Goal: Task Accomplishment & Management: Complete application form

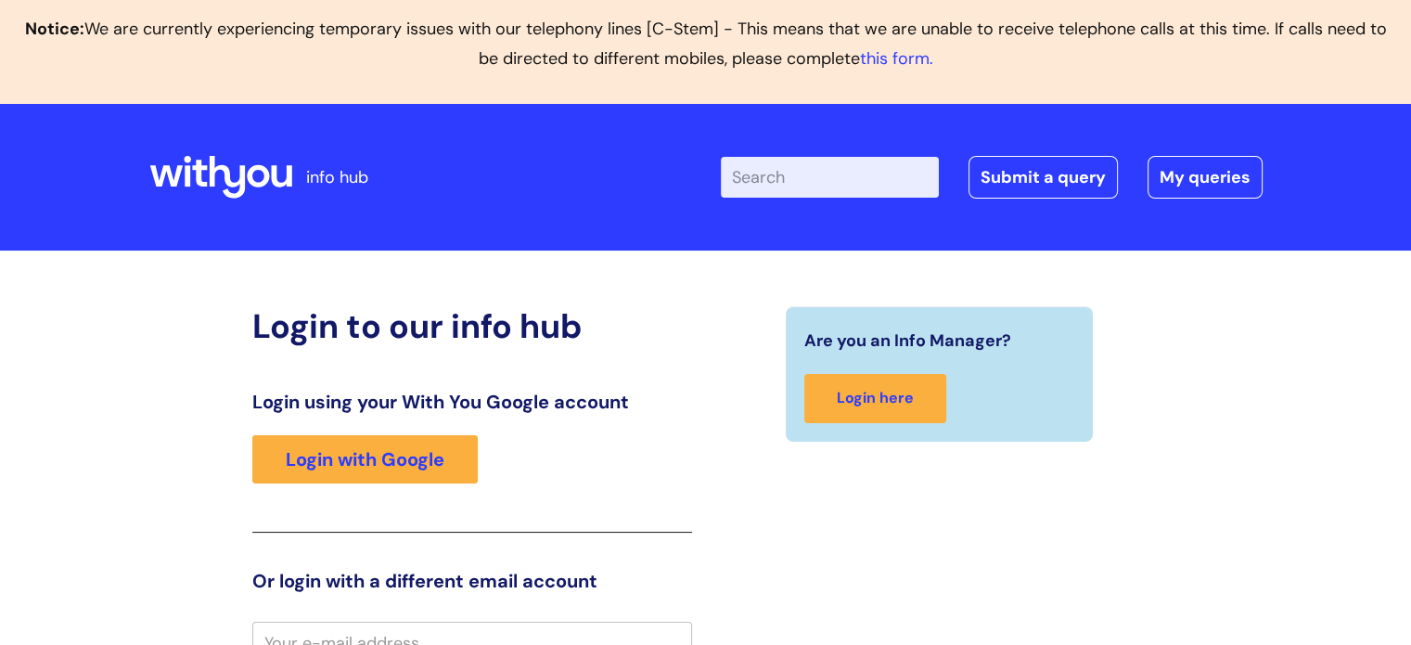
scroll to position [278, 0]
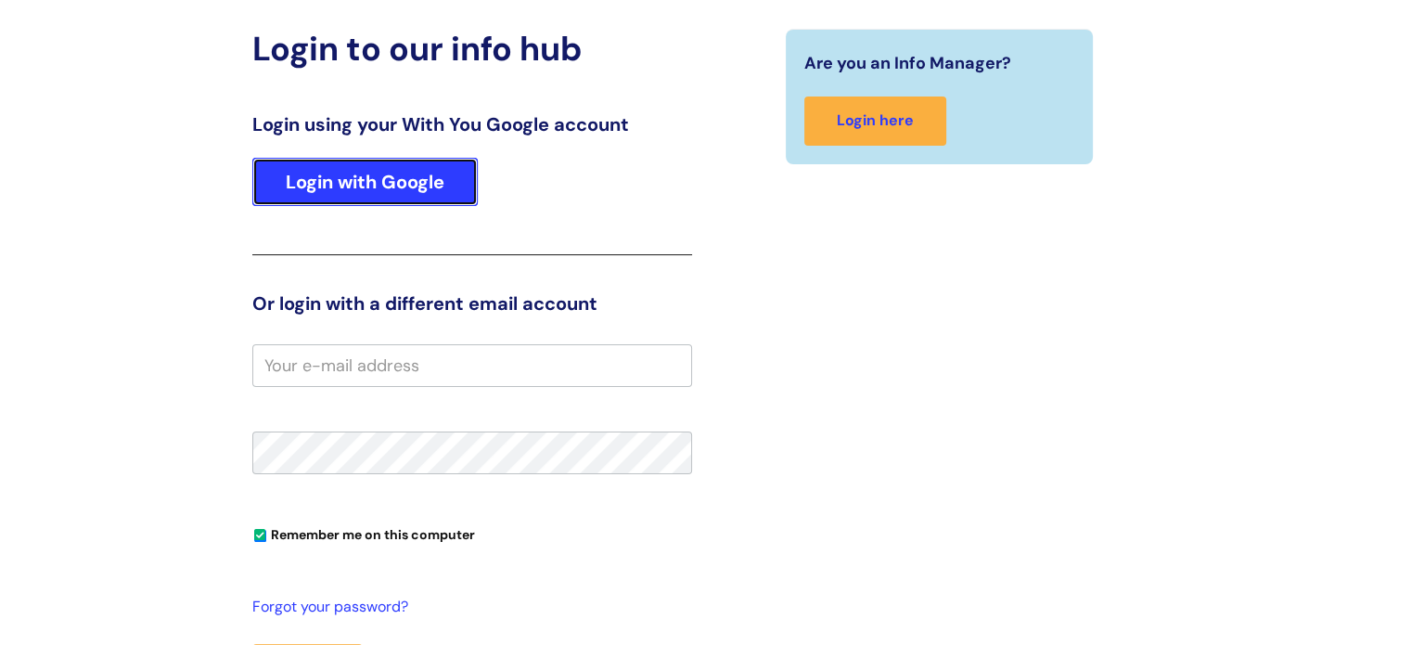
click at [365, 183] on link "Login with Google" at bounding box center [364, 182] width 225 height 48
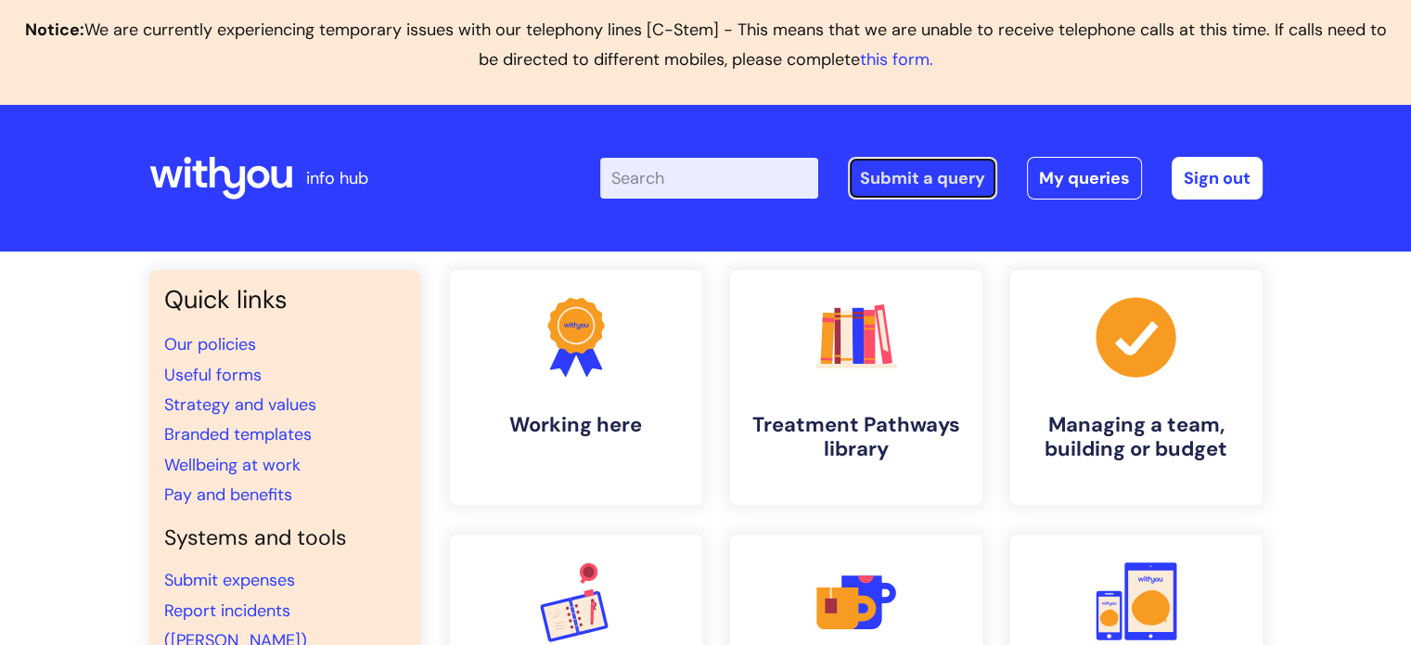
click at [920, 173] on link "Submit a query" at bounding box center [922, 178] width 149 height 43
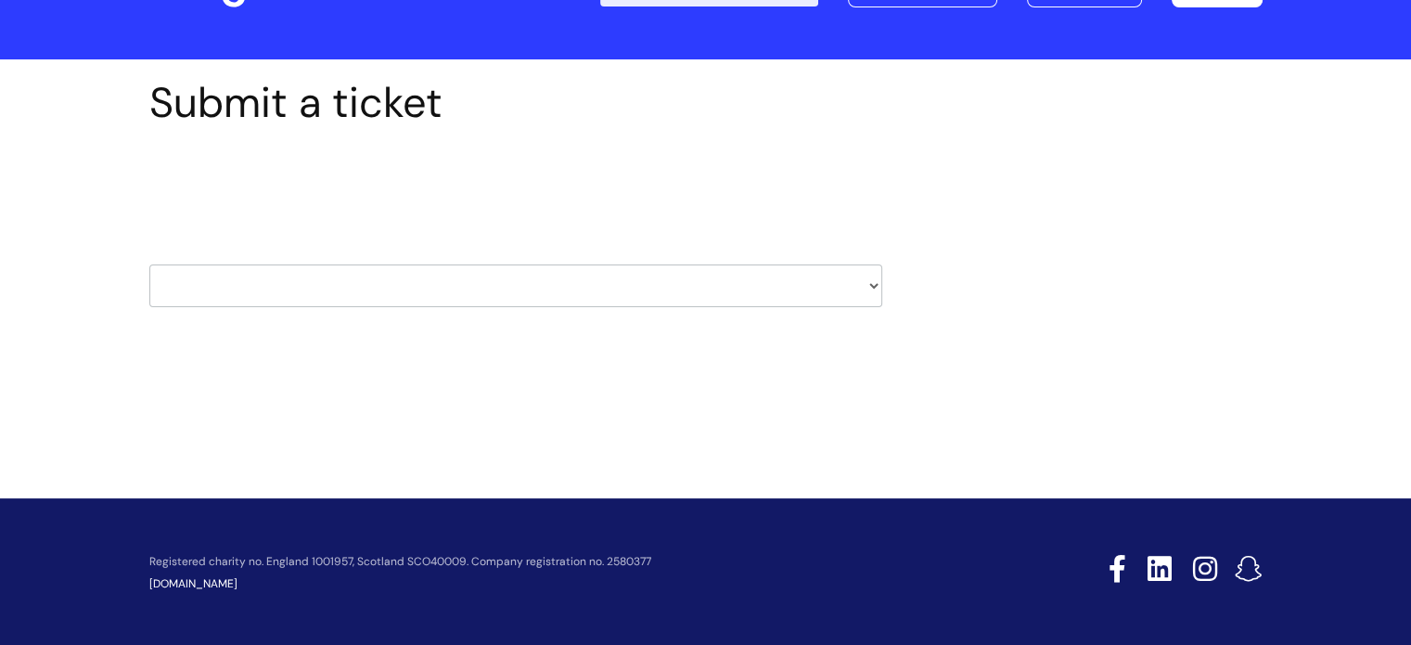
scroll to position [194, 0]
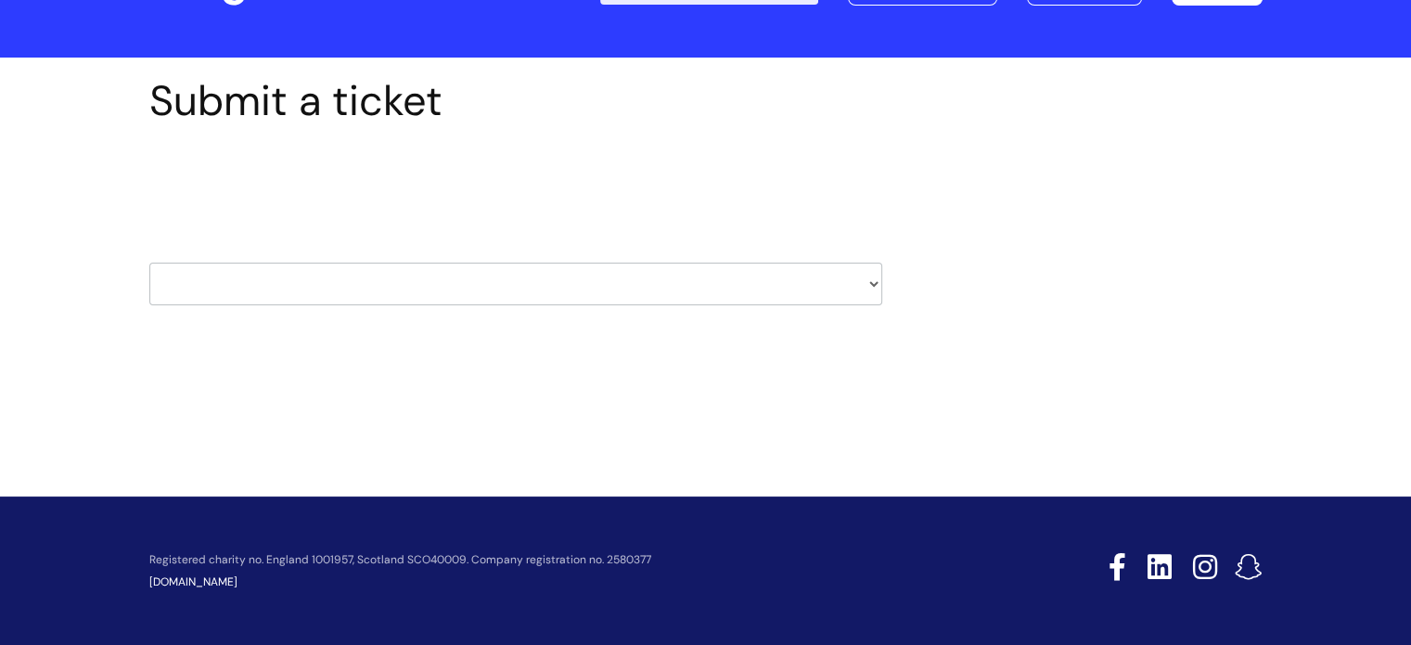
click at [316, 275] on select "HR / People IT and Support Clinical Drug Alerts Finance Accounts Data Support T…" at bounding box center [515, 283] width 733 height 43
select select "property_&_estates"
click at [149, 262] on select "HR / People IT and Support Clinical Drug Alerts Finance Accounts Data Support T…" at bounding box center [515, 283] width 733 height 43
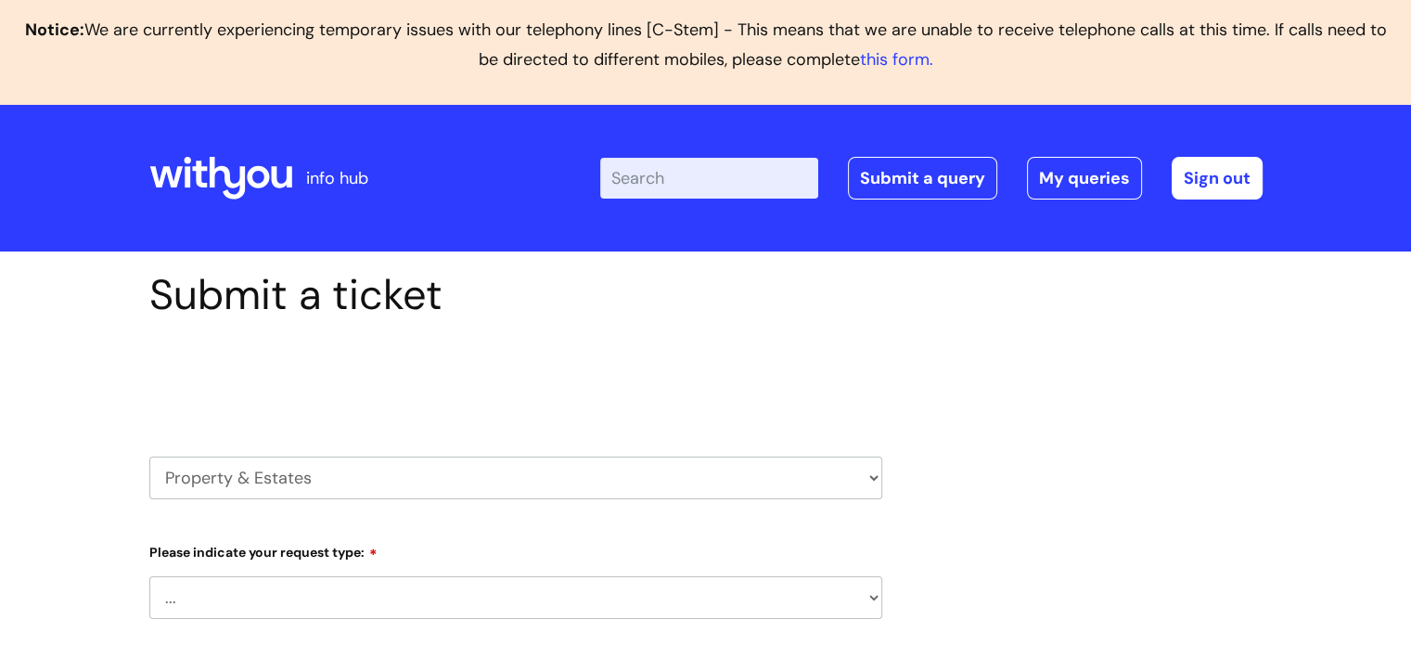
select select "80004286532"
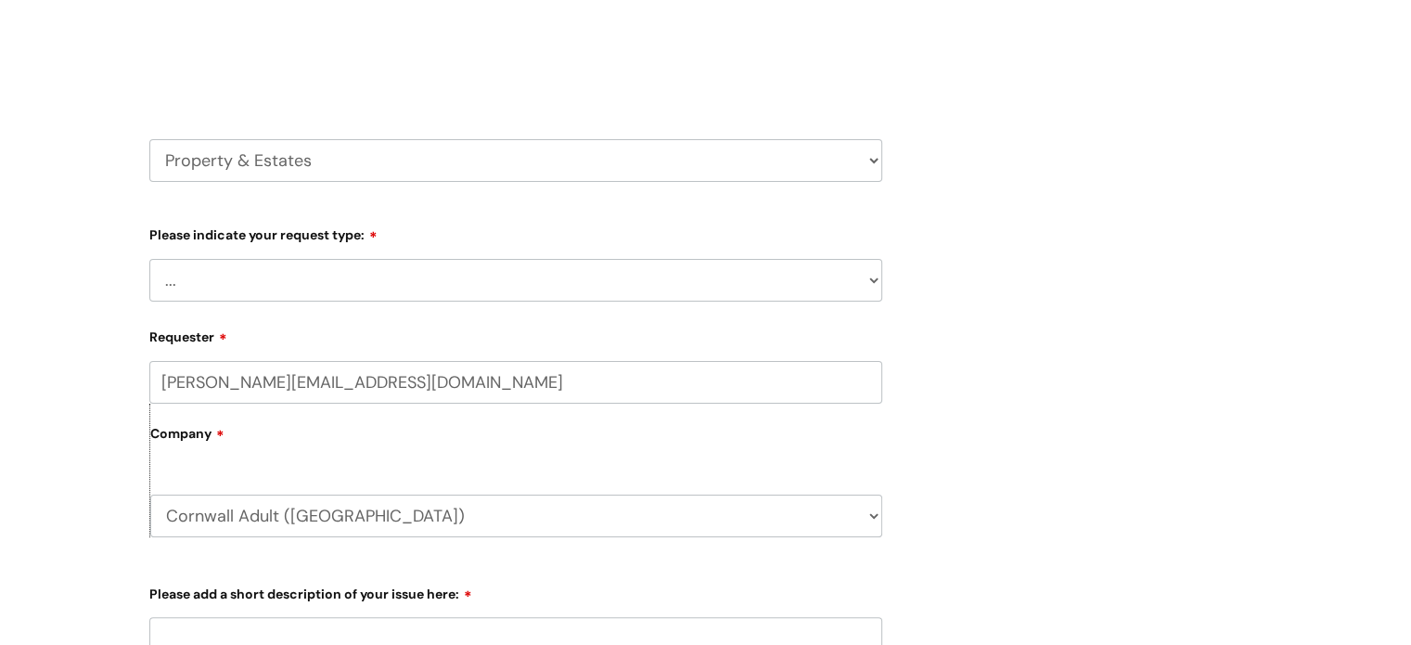
scroll to position [371, 0]
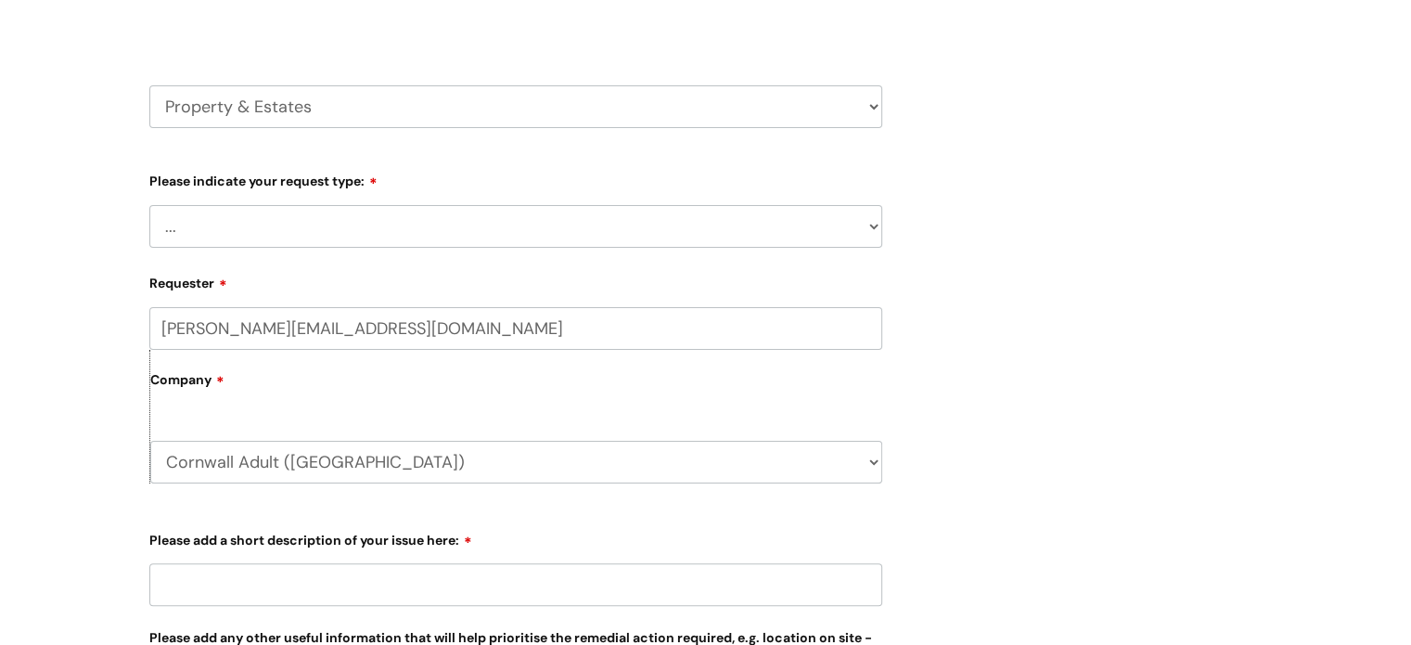
click at [275, 237] on select "... Facilities Support Lease/ Tenancy Agreements Health & Safety and Environmen…" at bounding box center [515, 226] width 733 height 43
select select "Facilities Support"
click at [149, 205] on select "... Facilities Support Lease/ Tenancy Agreements Health & Safety and Environmen…" at bounding box center [515, 226] width 733 height 43
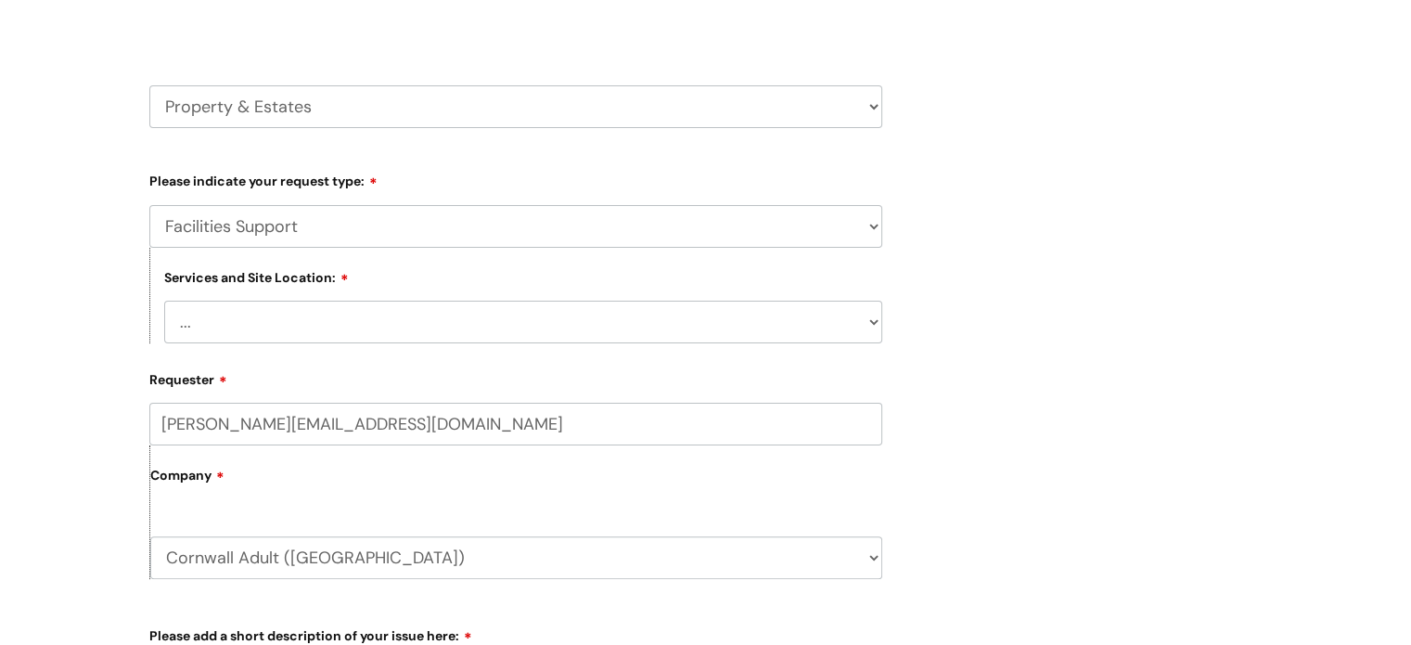
click at [262, 329] on select "... Cleethorpes Darlington Tubwell Darlington Coniscliffe Grimsby Preston Redca…" at bounding box center [523, 321] width 718 height 43
select select "Truro Western House"
click at [164, 300] on select "... Cleethorpes Darlington Tubwell Darlington Coniscliffe Grimsby Preston Redca…" at bounding box center [523, 321] width 718 height 43
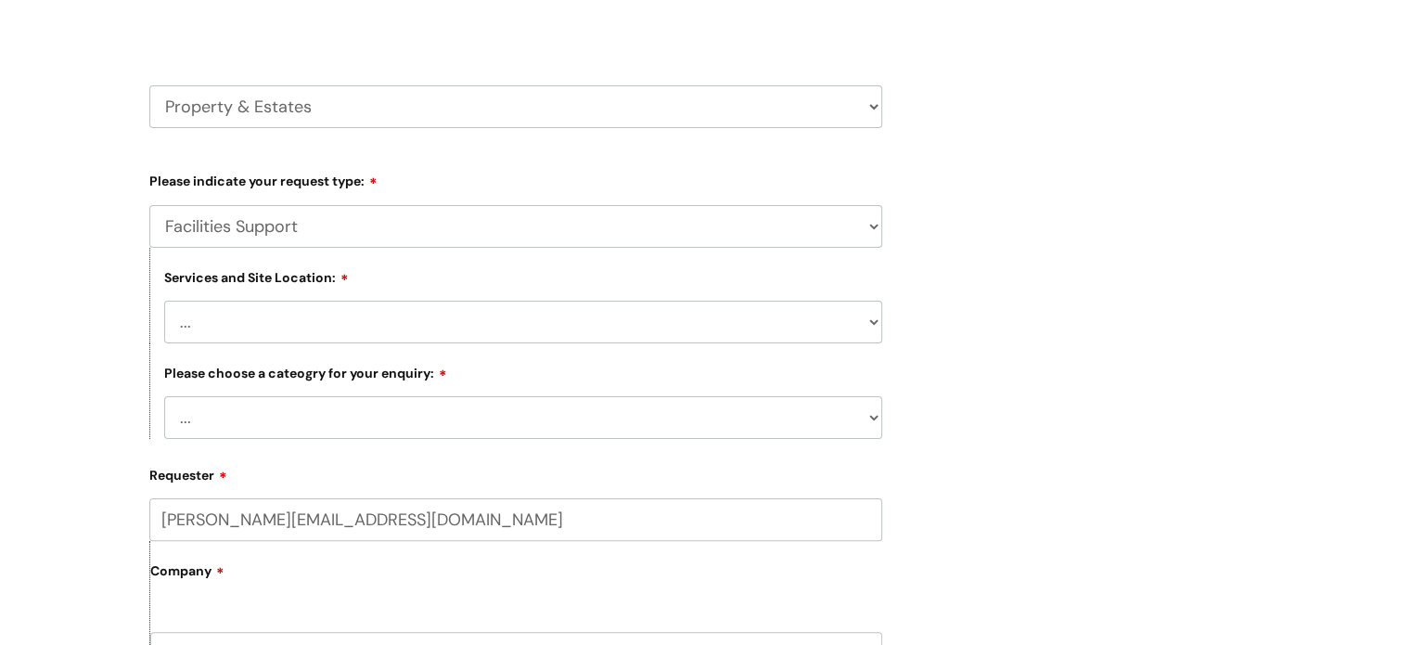
click at [47, 270] on div "Submit a ticket Select issue type HR / People IT and Support Clinical Drug Aler…" at bounding box center [705, 589] width 1411 height 1419
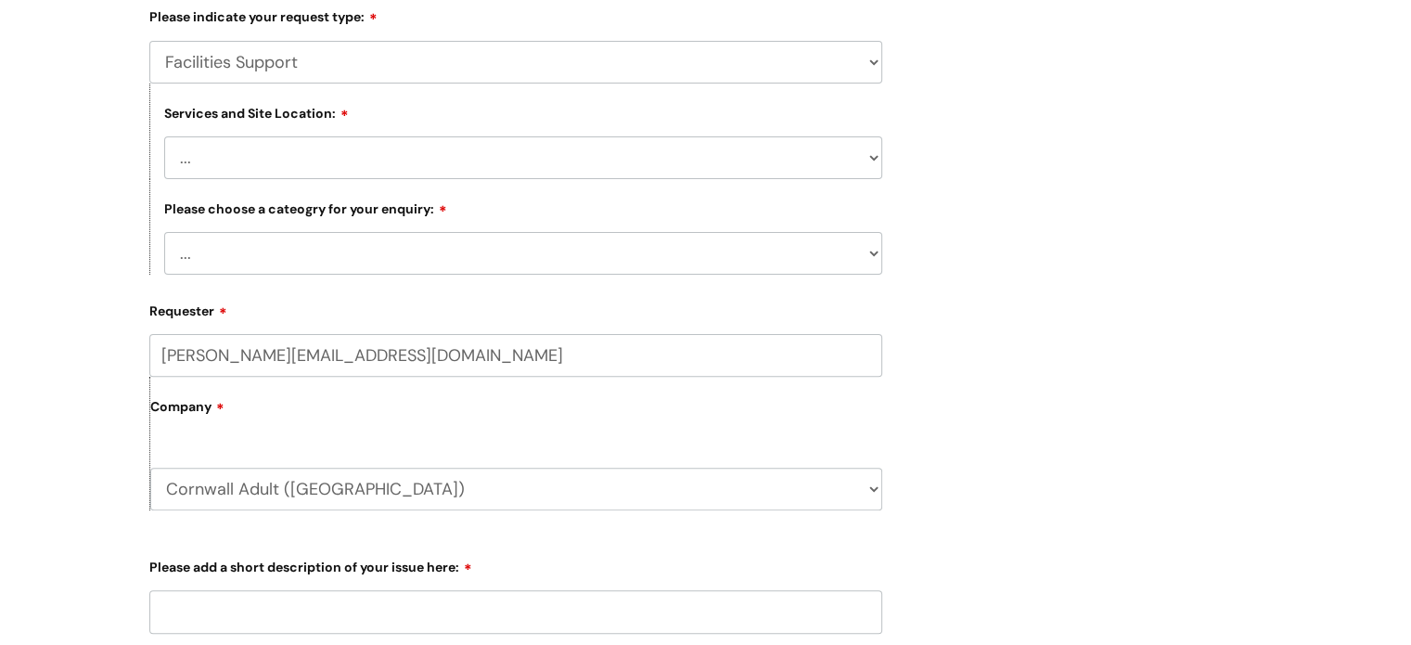
scroll to position [556, 0]
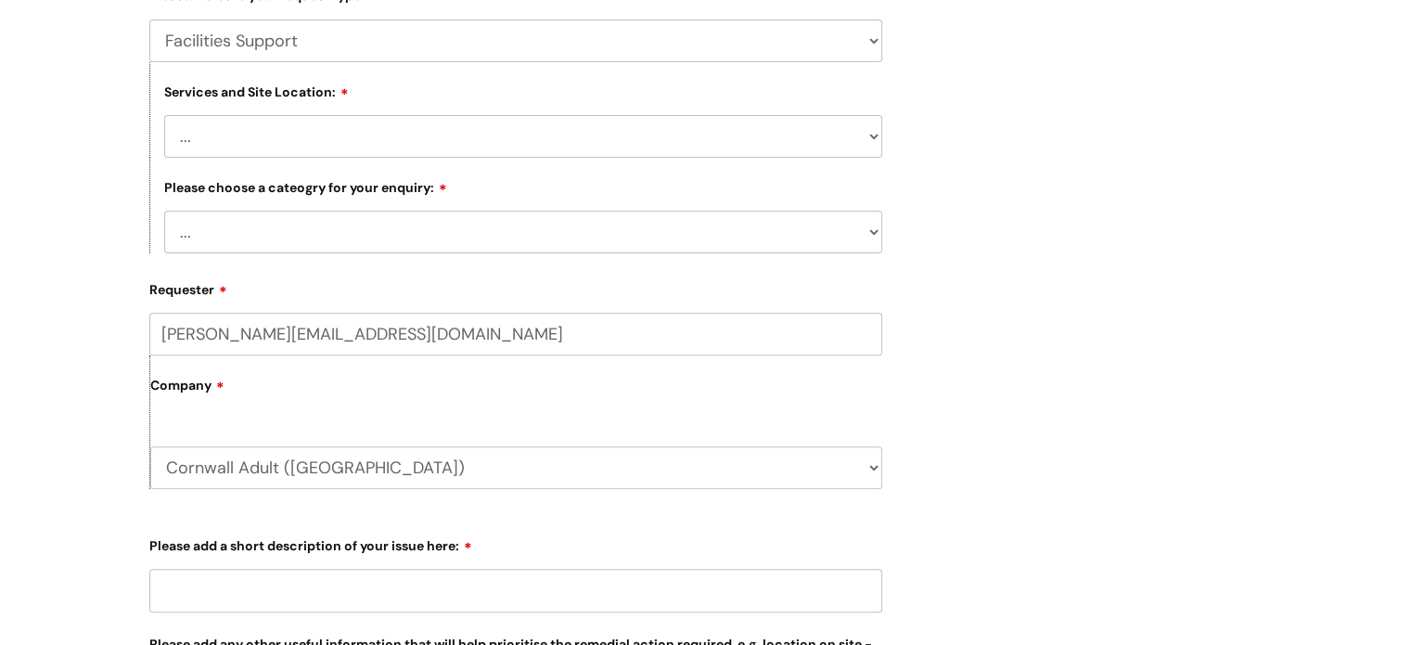
click at [276, 227] on select "... Electrical and Lighting Plumbing and Drainage Heating and Cooling Fixtures,…" at bounding box center [523, 232] width 718 height 43
select select "Electrical and Lighting"
click at [164, 211] on select "... Electrical and Lighting Plumbing and Drainage Heating and Cooling Fixtures,…" at bounding box center [523, 232] width 718 height 43
click at [108, 351] on div "Submit a ticket Select issue type HR / People IT and Support Clinical Drug Aler…" at bounding box center [705, 404] width 1411 height 1419
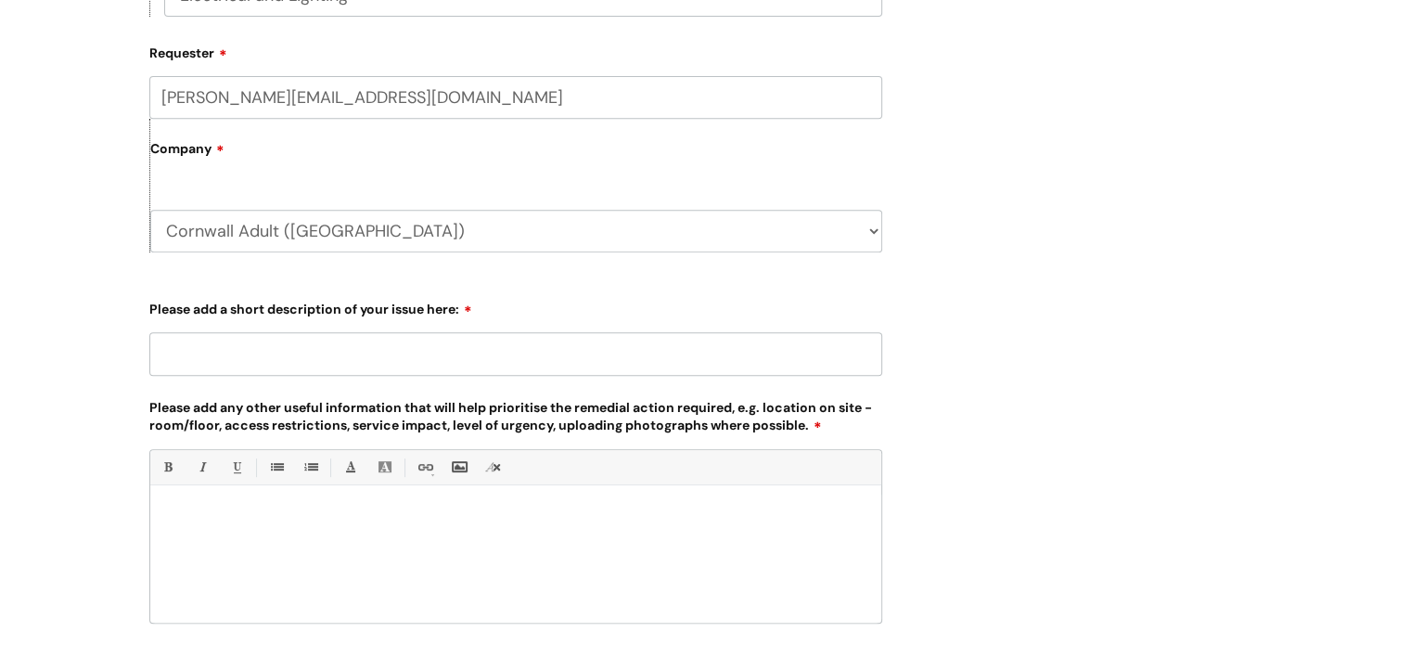
scroll to position [927, 0]
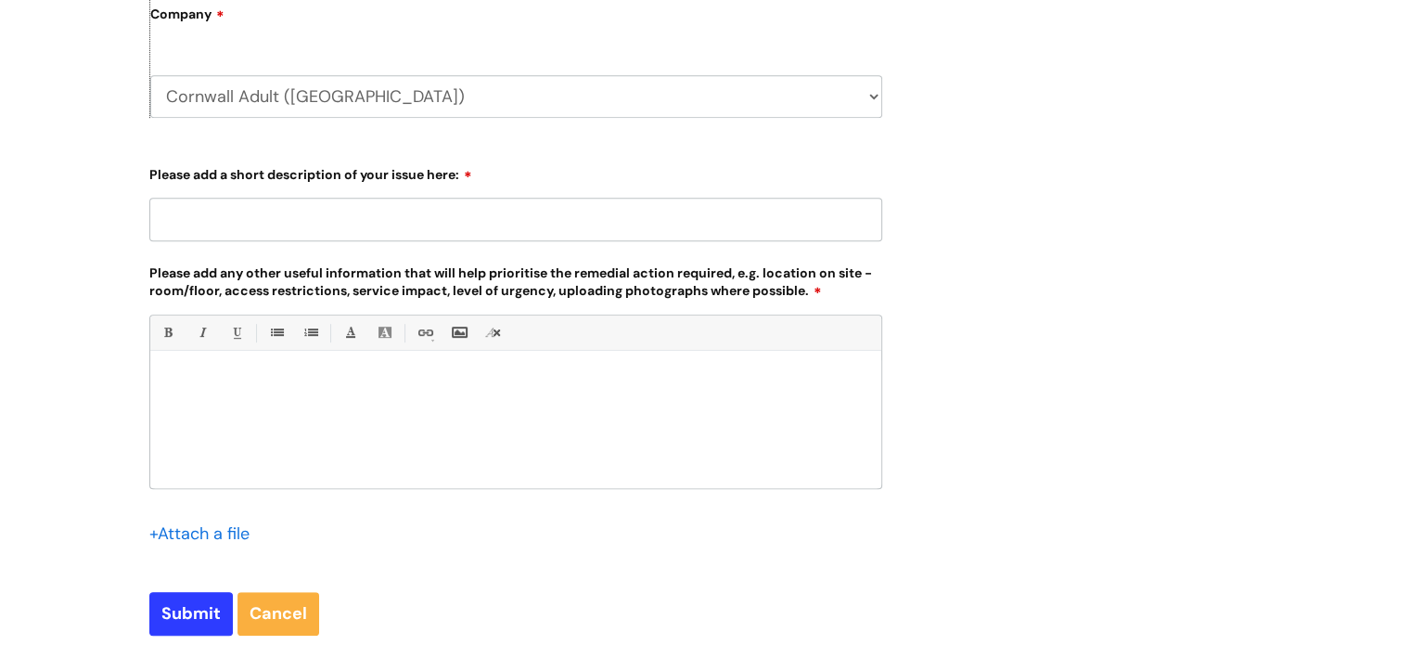
click at [319, 228] on input "Please add a short description of your issue here:" at bounding box center [515, 219] width 733 height 43
type input "Lightbulbs need replacing"
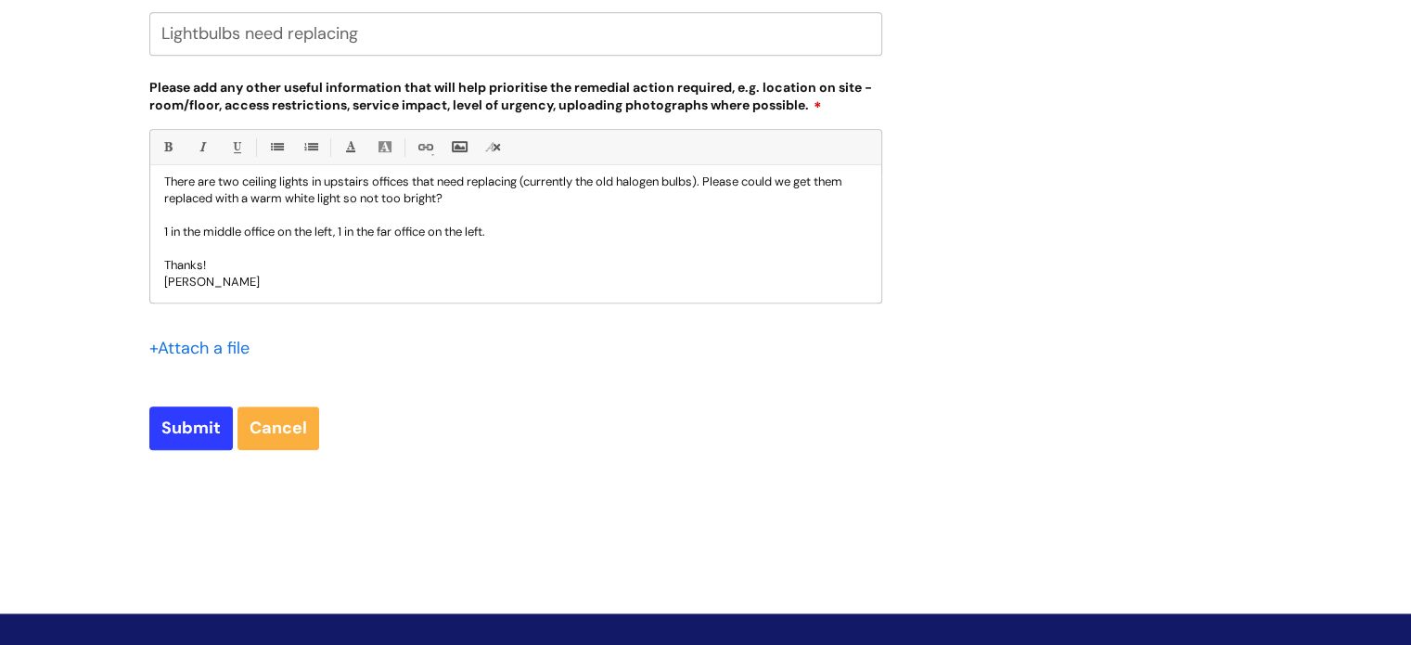
scroll to position [49, 0]
click at [190, 426] on input "Submit" at bounding box center [190, 427] width 83 height 43
type input "Please Wait..."
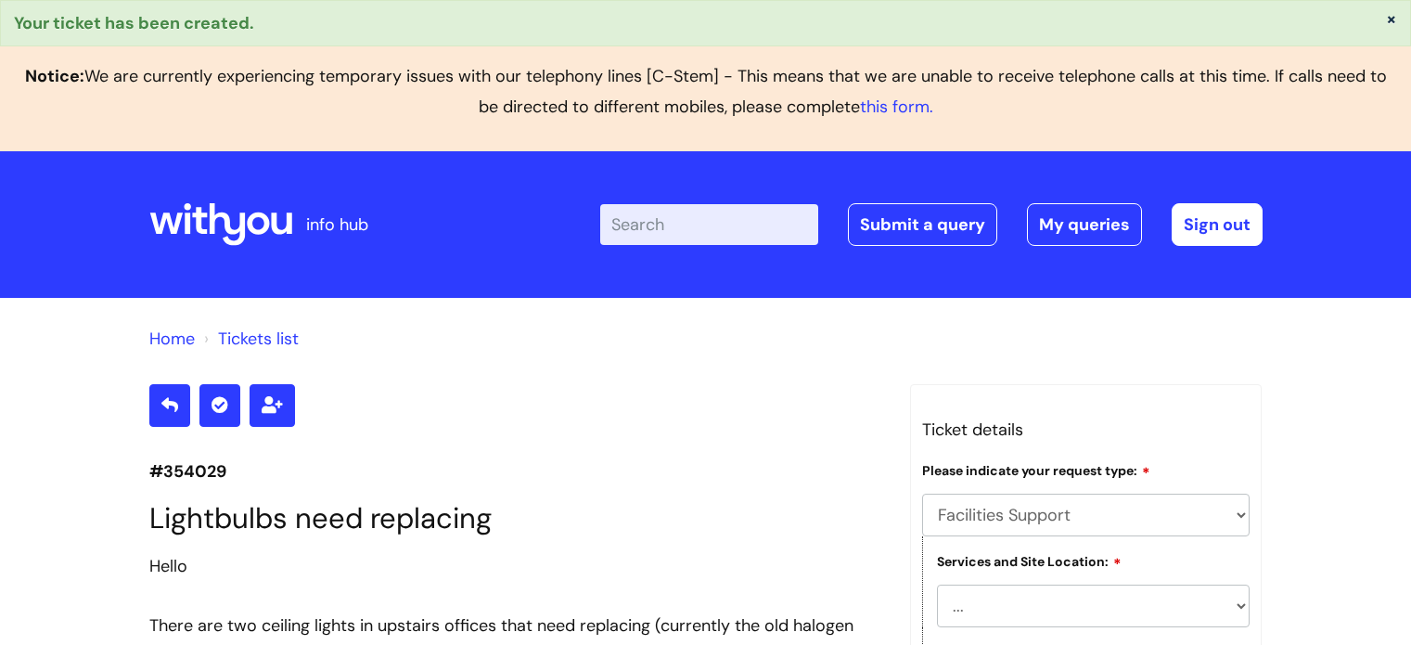
select select "Facilities Support"
select select "[GEOGRAPHIC_DATA]"
select select "Electrical and Lighting"
click at [938, 214] on link "Submit a query" at bounding box center [922, 224] width 149 height 43
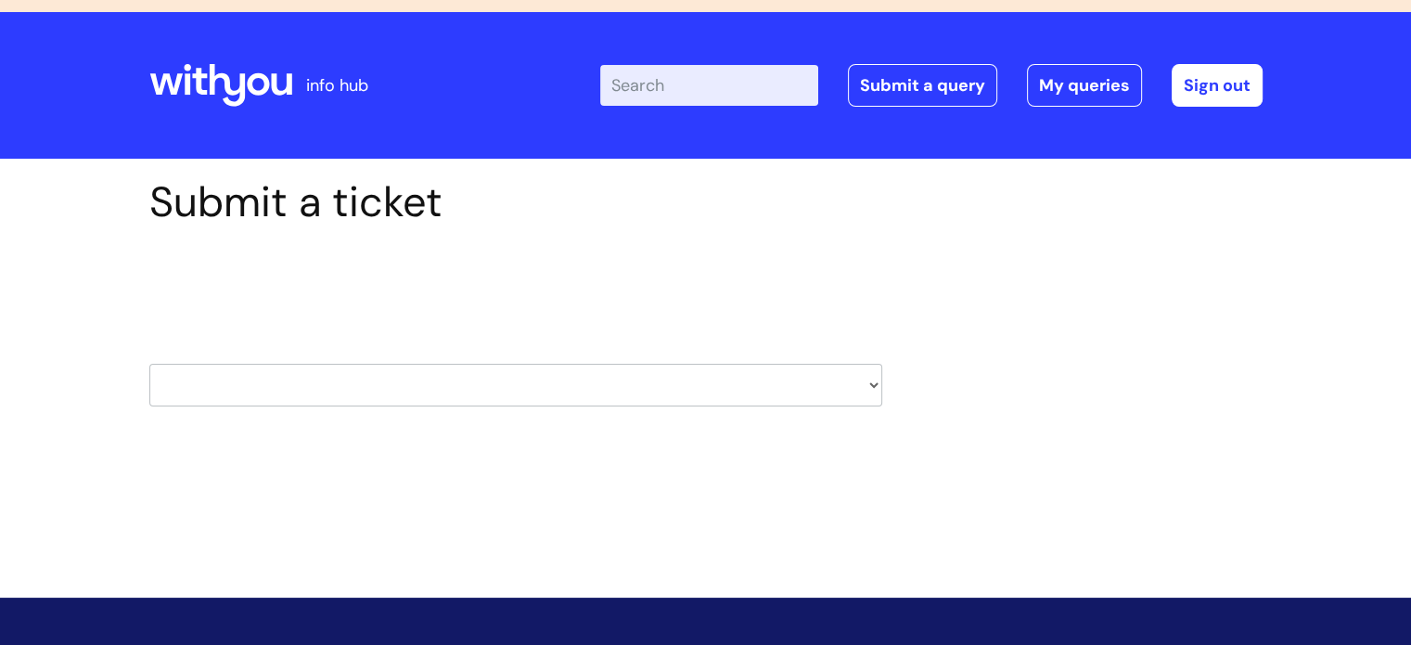
scroll to position [185, 0]
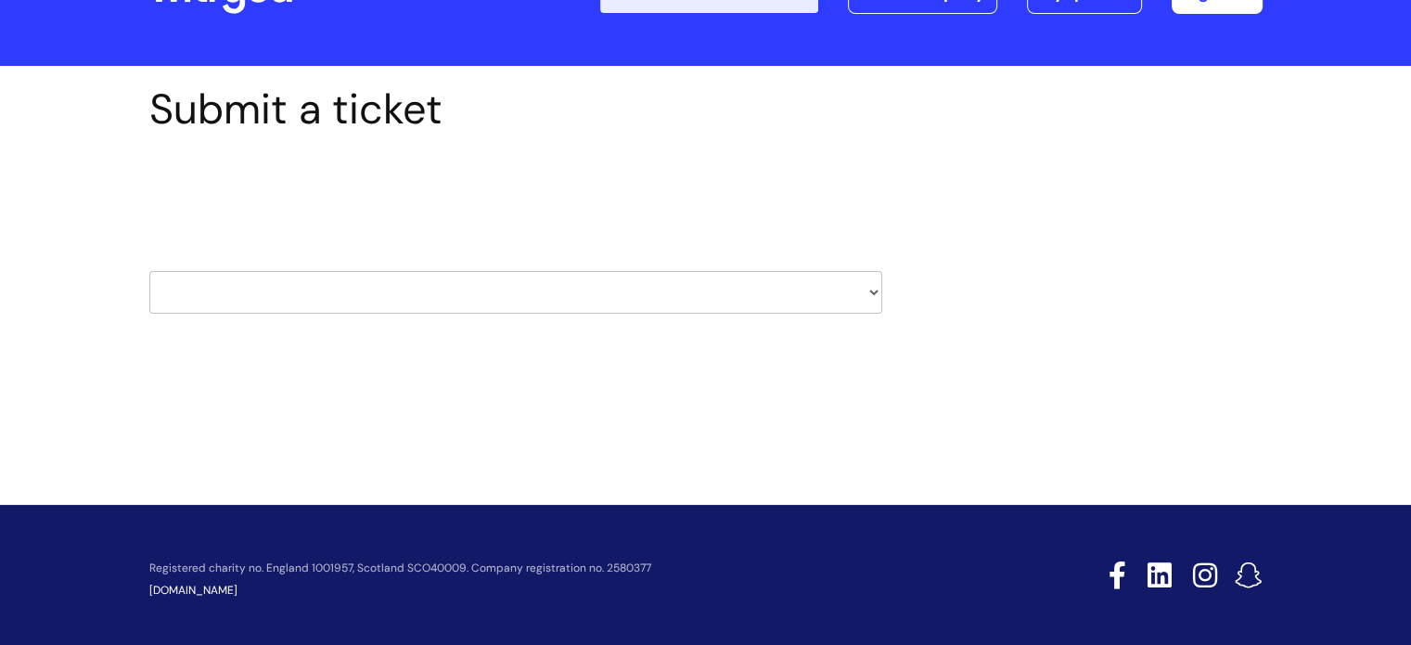
click at [248, 292] on select "HR / People IT and Support Clinical Drug Alerts Finance Accounts Data Support T…" at bounding box center [515, 292] width 733 height 43
select select "property_&_estates"
click at [149, 271] on select "HR / People IT and Support Clinical Drug Alerts Finance Accounts Data Support T…" at bounding box center [515, 292] width 733 height 43
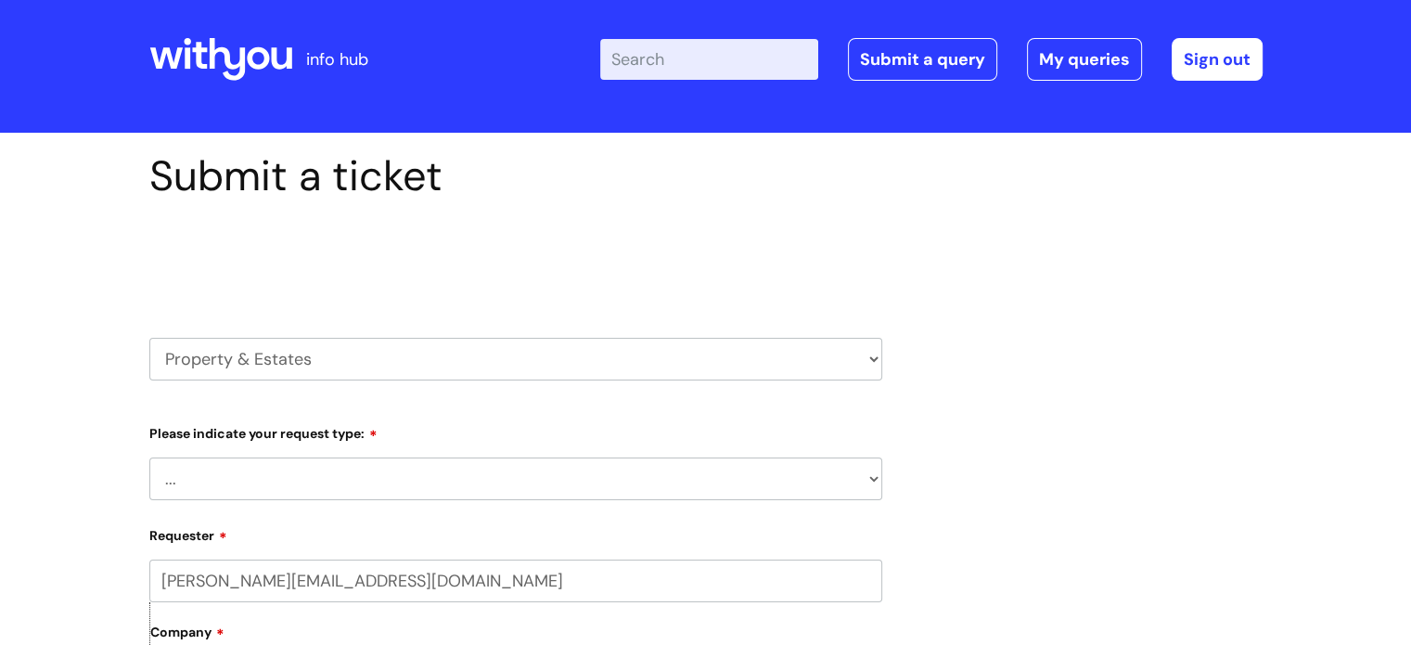
scroll to position [278, 0]
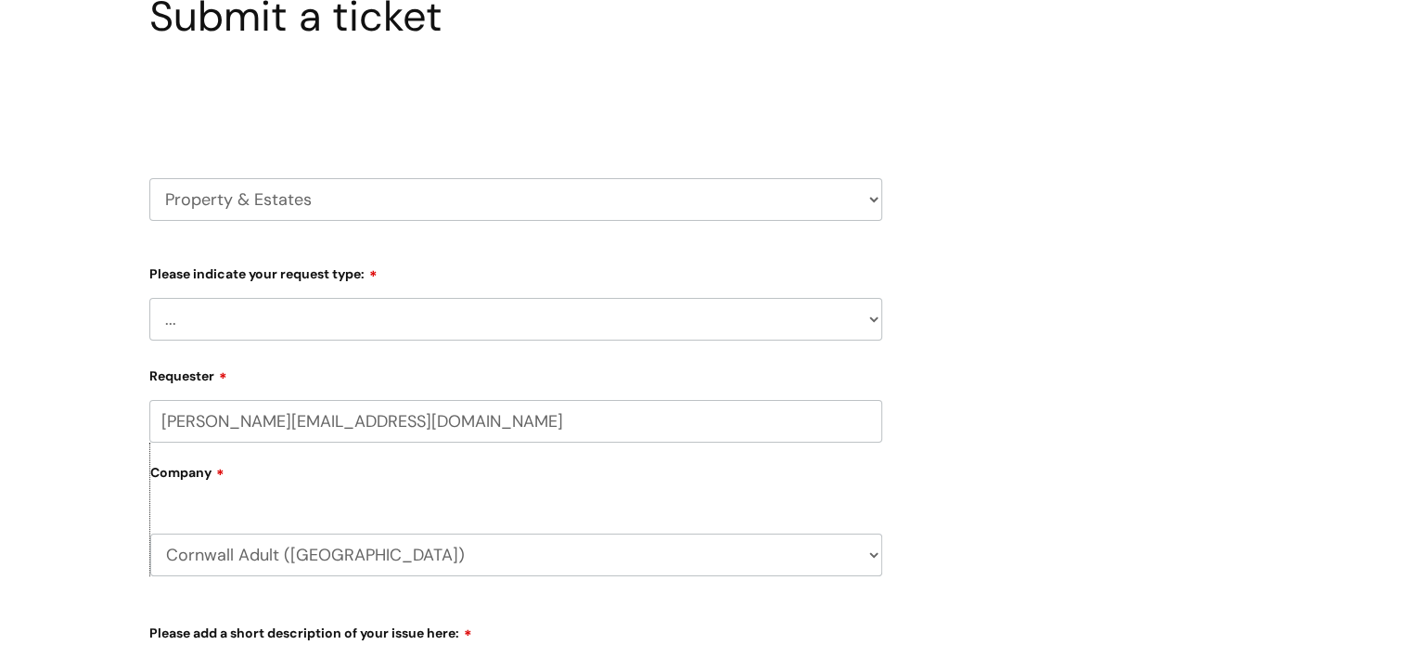
click at [244, 323] on select "... Facilities Support Lease/ Tenancy Agreements Health & Safety and Environmen…" at bounding box center [515, 319] width 733 height 43
click at [149, 298] on select "... Facilities Support Lease/ Tenancy Agreements Health & Safety and Environmen…" at bounding box center [515, 319] width 733 height 43
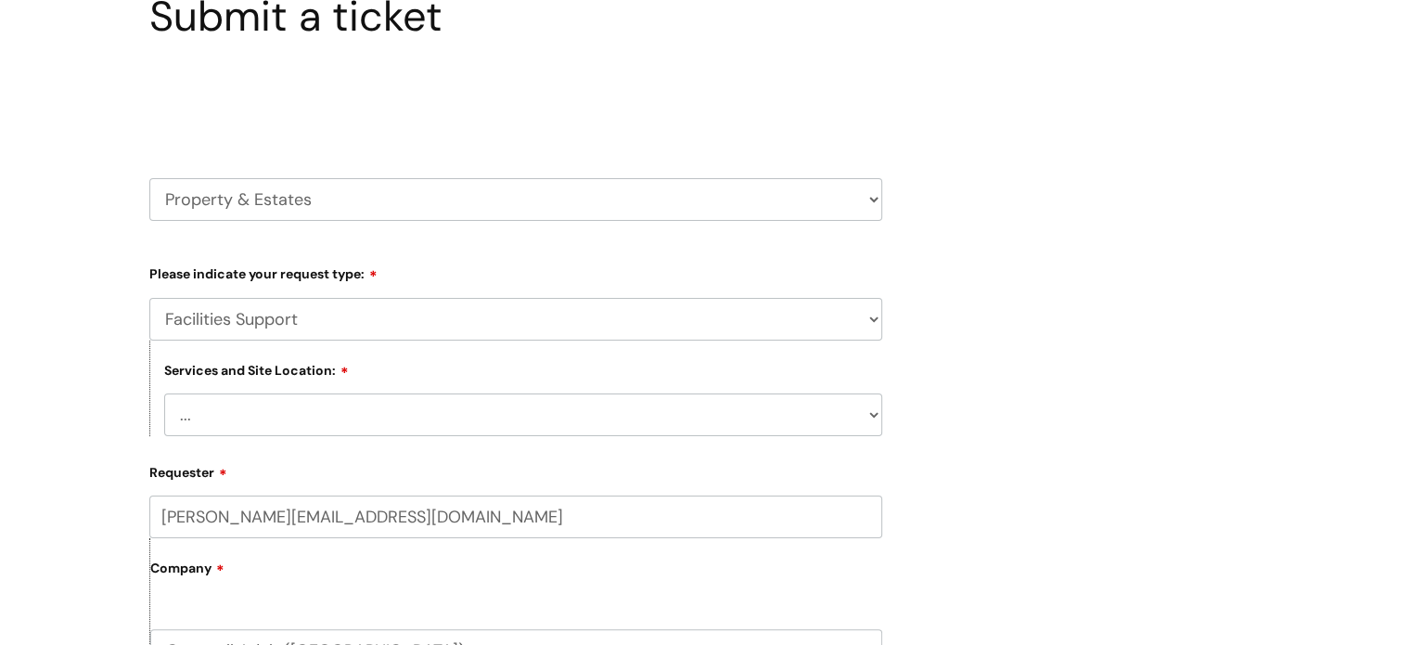
click at [246, 317] on select "... Facilities Support Lease/ Tenancy Agreements Health & Safety and Environmen…" at bounding box center [515, 319] width 733 height 43
select select "Health & Safety and Environmental"
click at [149, 298] on select "... Facilities Support Lease/ Tenancy Agreements Health & Safety and Environmen…" at bounding box center [515, 319] width 733 height 43
click at [220, 420] on select "... [GEOGRAPHIC_DATA] [GEOGRAPHIC_DATA] [GEOGRAPHIC_DATA] [GEOGRAPHIC_DATA] [GE…" at bounding box center [523, 414] width 718 height 43
select select "[GEOGRAPHIC_DATA]"
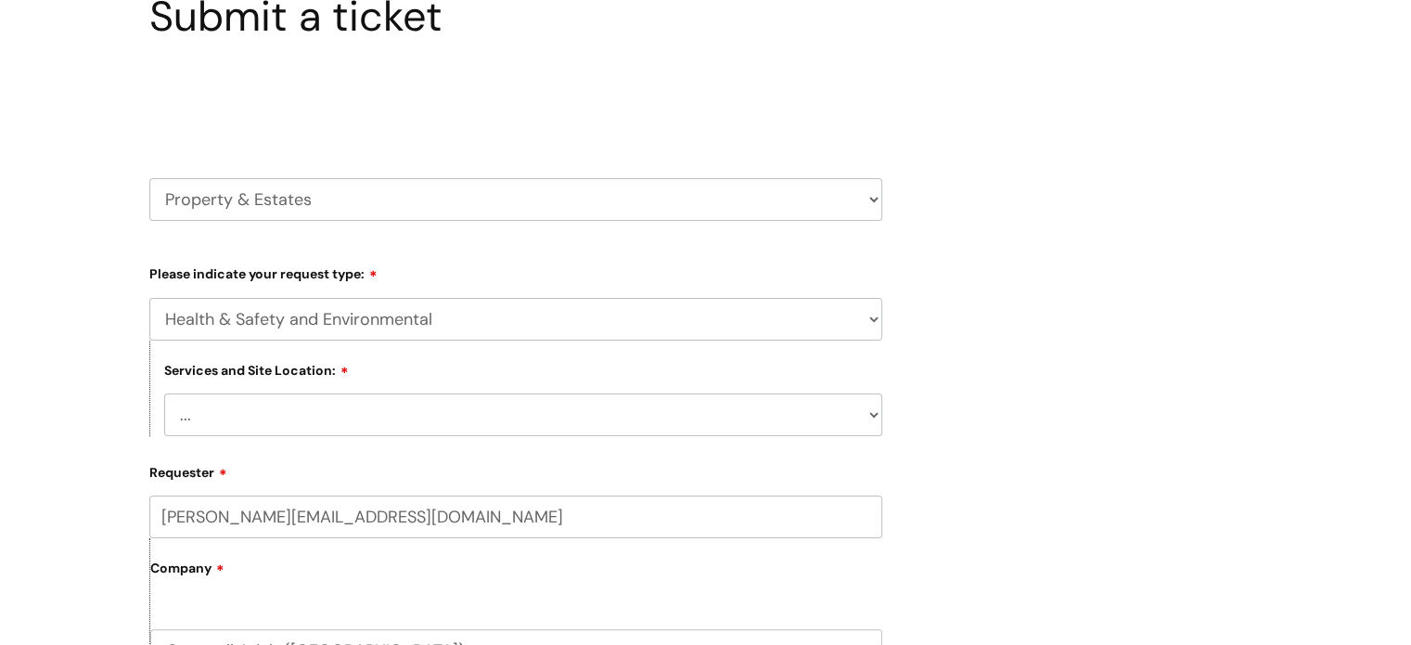
click at [164, 393] on select "... [GEOGRAPHIC_DATA] [GEOGRAPHIC_DATA] [GEOGRAPHIC_DATA] [GEOGRAPHIC_DATA] [GE…" at bounding box center [523, 414] width 718 height 43
click at [102, 344] on div "Submit a ticket Select issue type HR / People IT and Support Clinical Drug Aler…" at bounding box center [705, 634] width 1411 height 1323
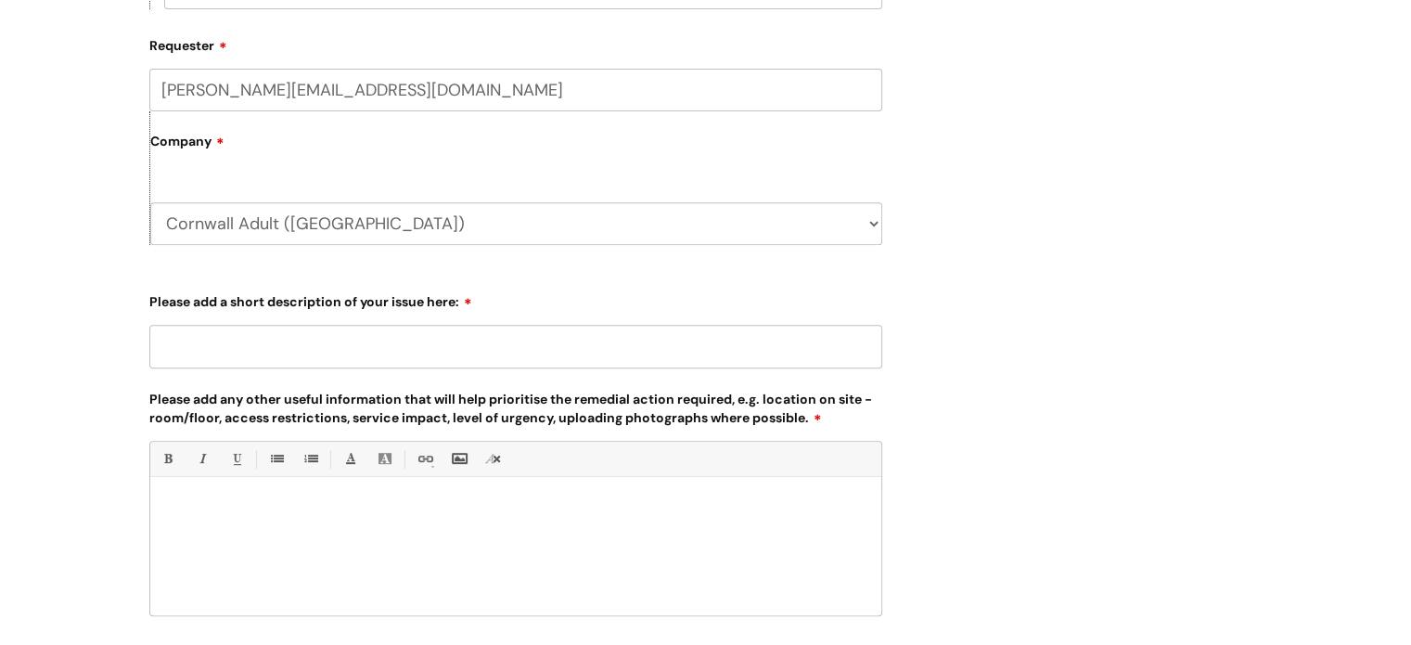
scroll to position [742, 0]
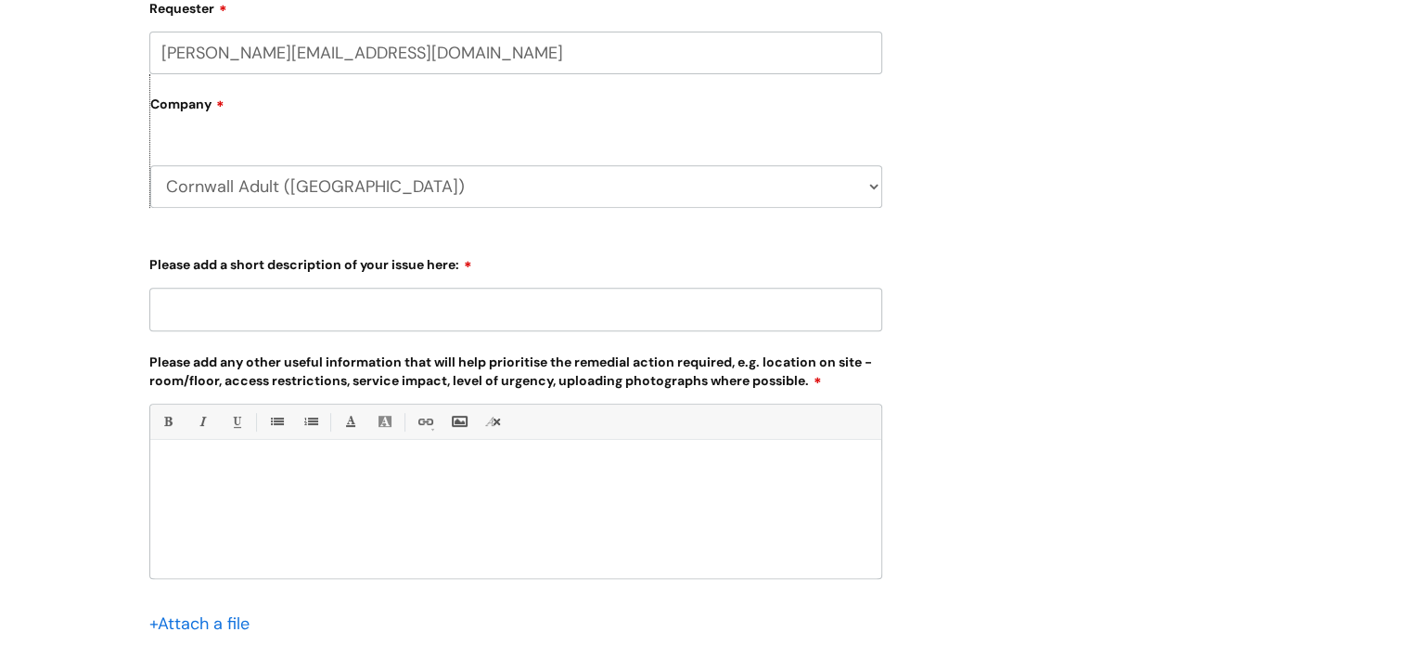
click at [249, 303] on input "Please add a short description of your issue here:" at bounding box center [515, 309] width 733 height 43
type input "Tag missing from fire extinguisher"
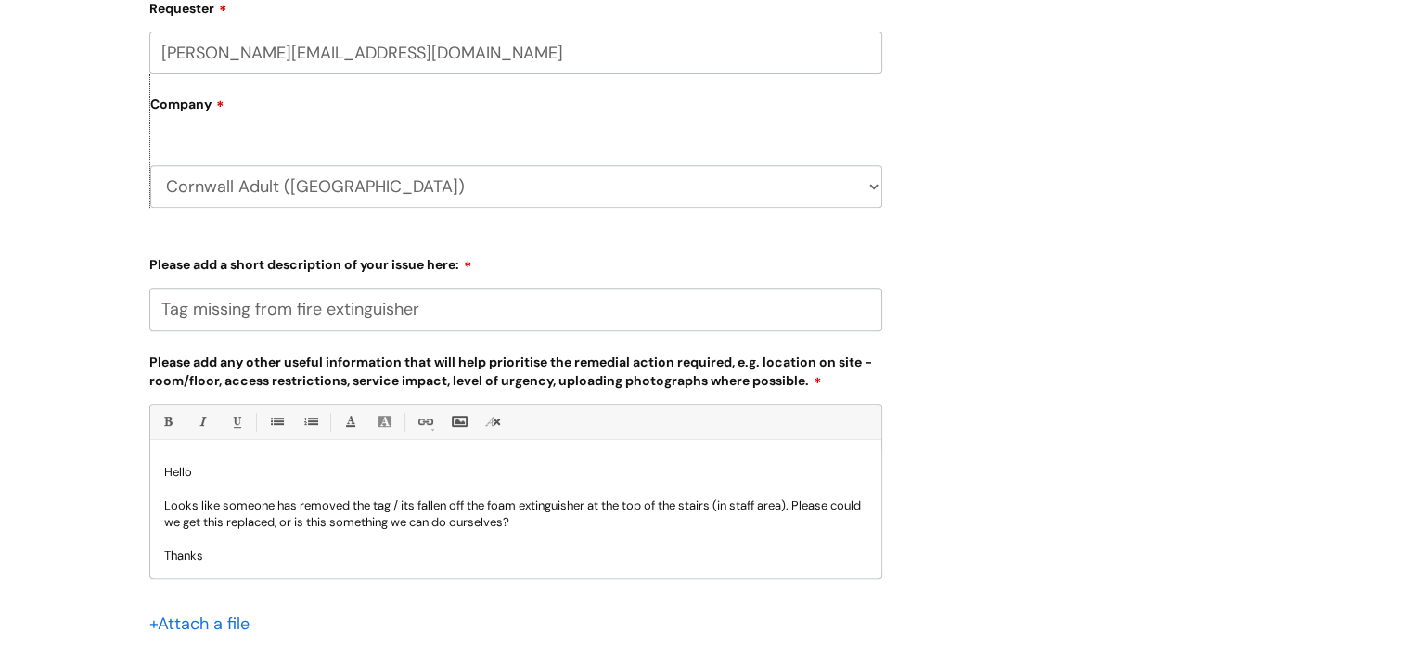
scroll to position [2, 0]
click at [45, 368] on div "Submit a ticket Select issue type HR / People IT and Support Clinical Drug Aler…" at bounding box center [705, 170] width 1411 height 1323
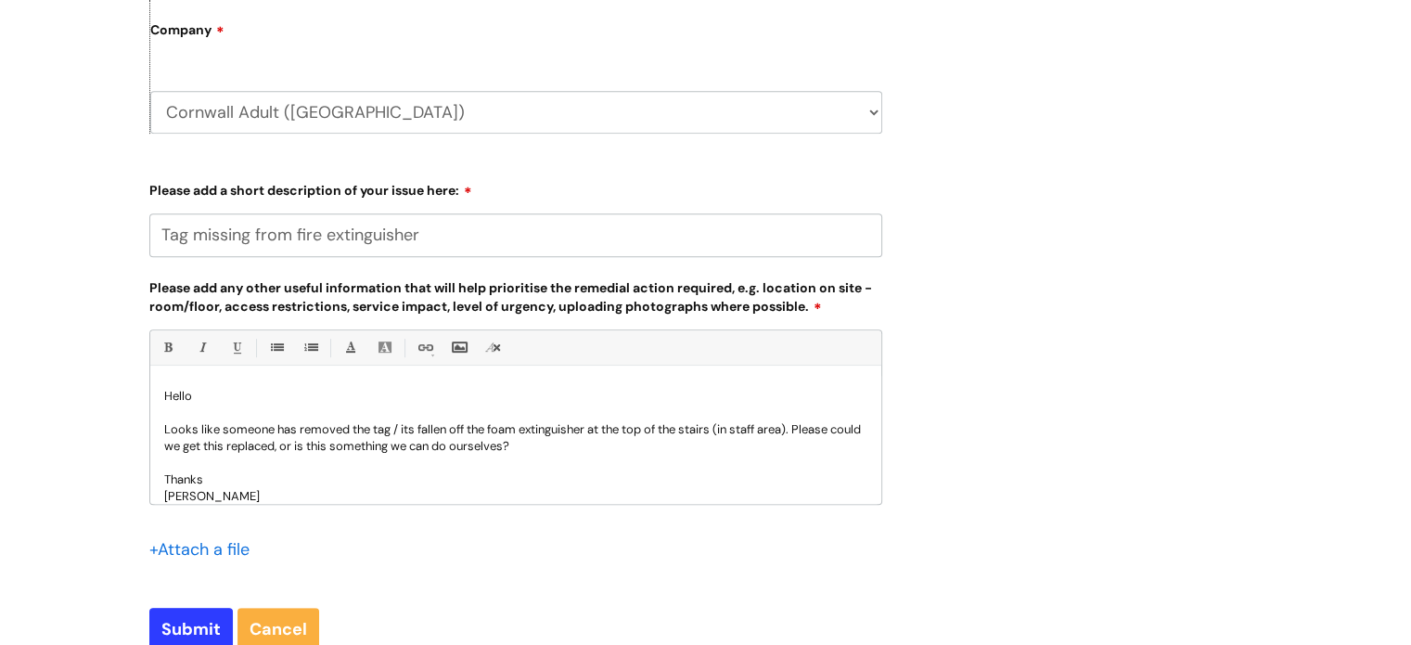
scroll to position [927, 0]
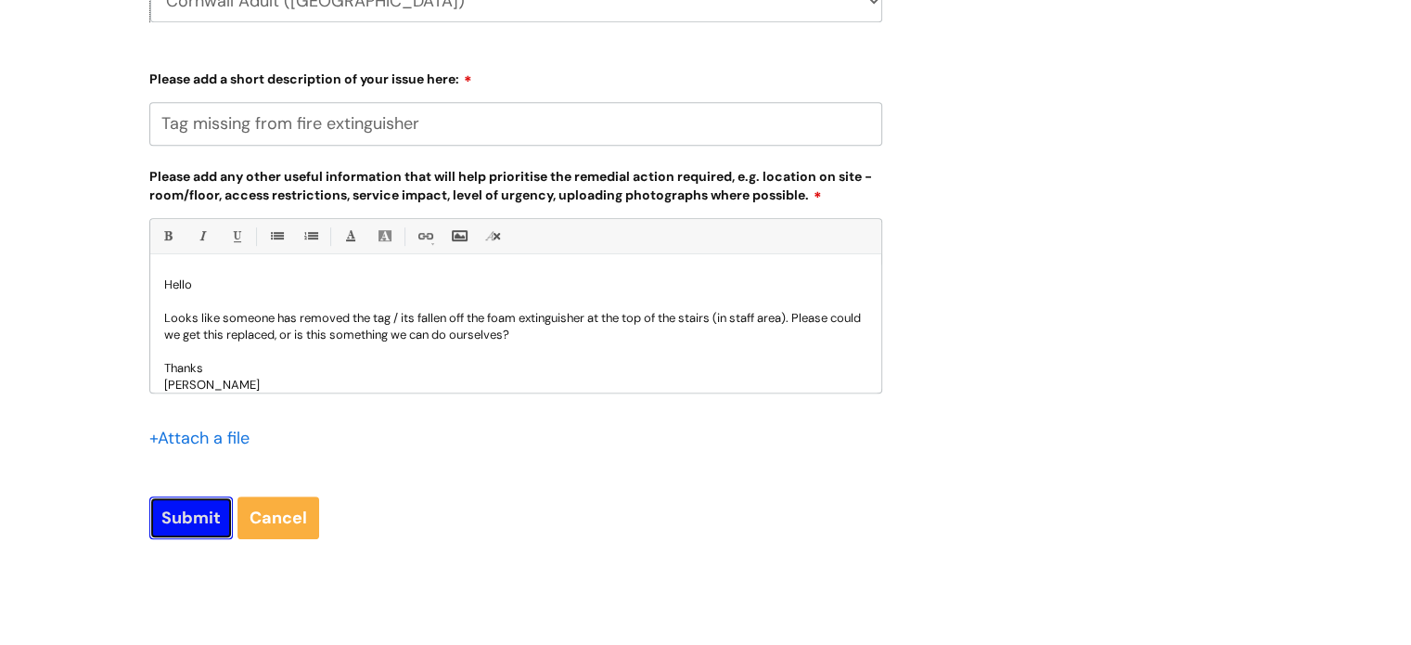
click at [198, 519] on input "Submit" at bounding box center [190, 517] width 83 height 43
type input "Please Wait..."
